Goal: Find contact information: Find contact information

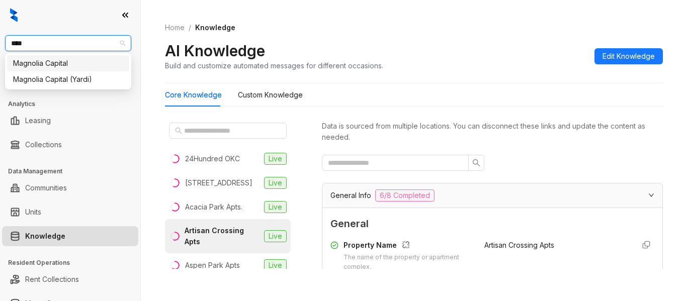
click at [71, 67] on div "Magnolia Capital" at bounding box center [68, 63] width 110 height 11
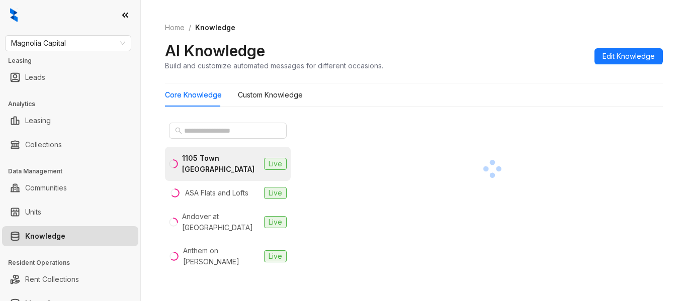
scroll to position [131, 0]
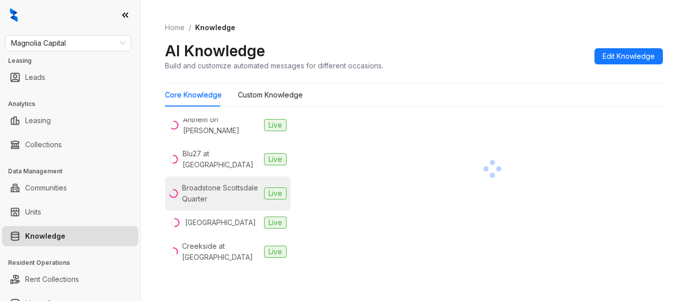
click at [229, 183] on div "Broadstone Scottsdale Quarter" at bounding box center [221, 194] width 78 height 22
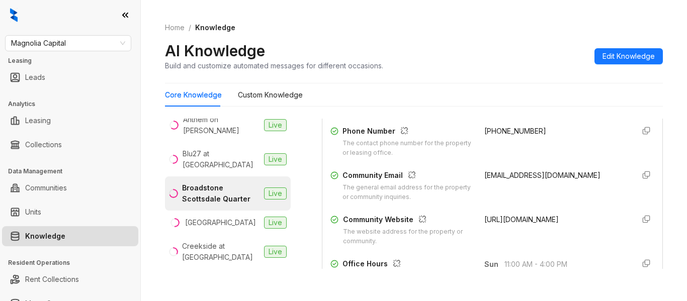
scroll to position [263, 0]
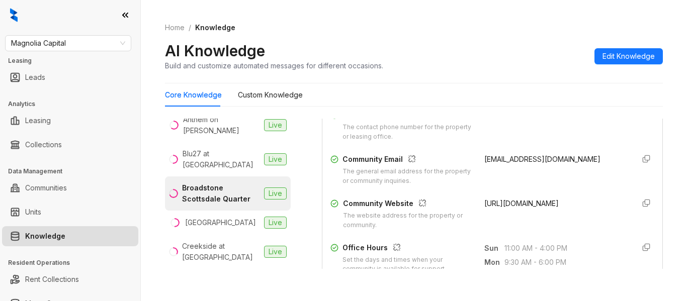
drag, startPoint x: 474, startPoint y: 162, endPoint x: 512, endPoint y: 170, distance: 38.9
click at [512, 170] on div "broadstonescottsdaleteam@STYLresidential.com" at bounding box center [555, 170] width 142 height 32
copy span "broadstonescottsdaleteam@STYLresidential.com"
